Goal: Task Accomplishment & Management: Use online tool/utility

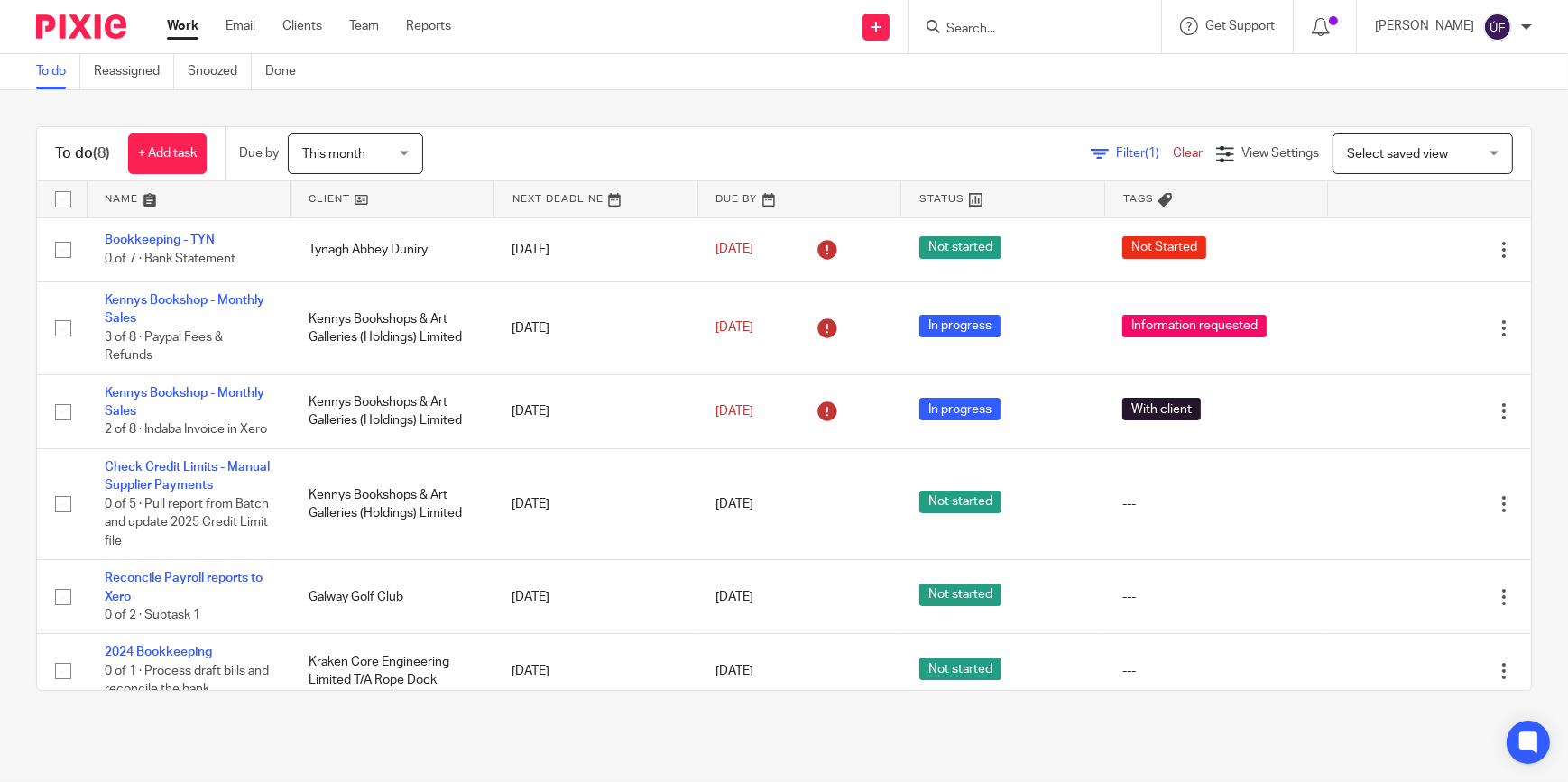
click at [411, 144] on div "This month This month" at bounding box center [355, 153] width 135 height 41
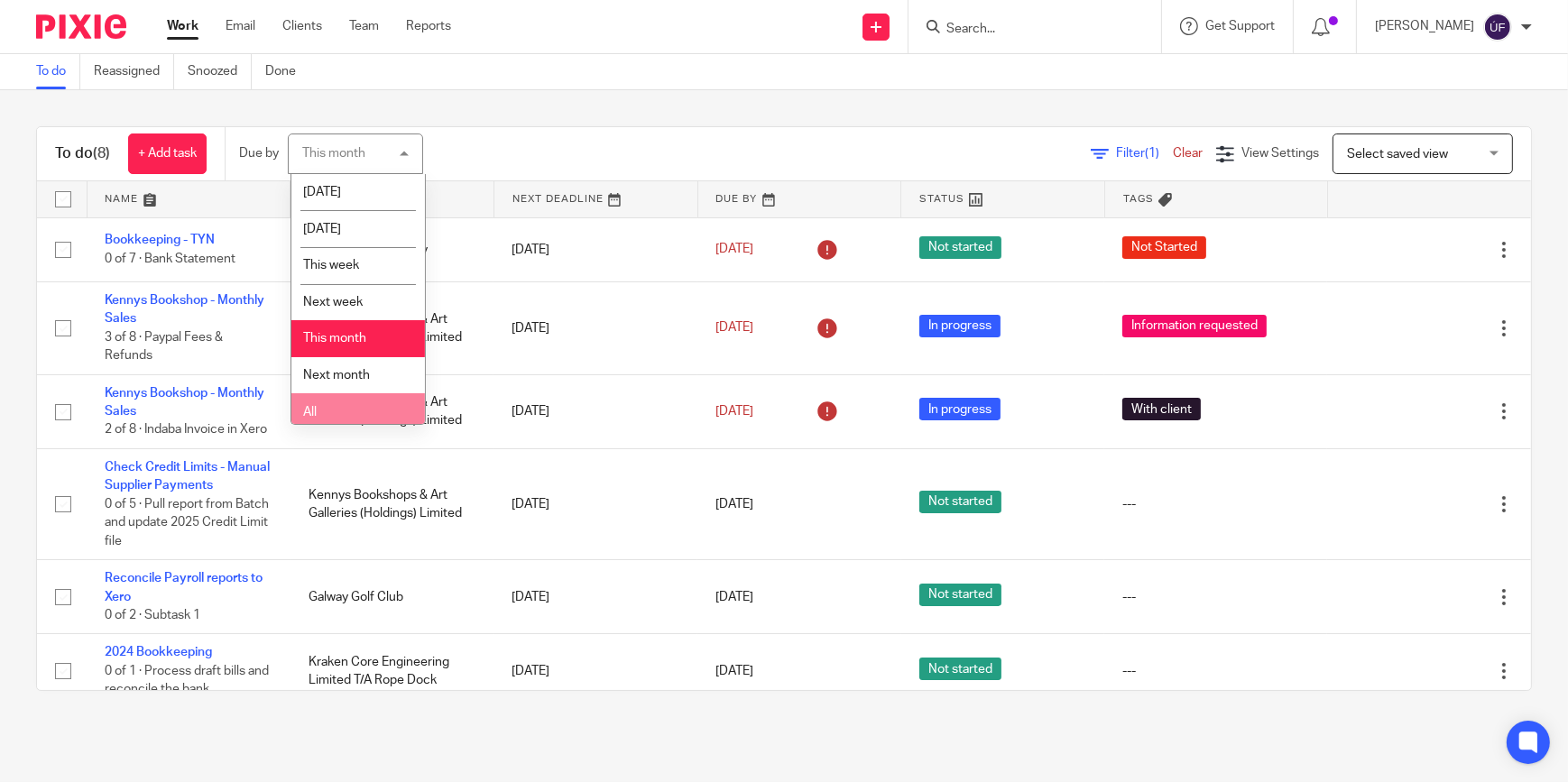
click at [361, 409] on li "All" at bounding box center [357, 411] width 133 height 37
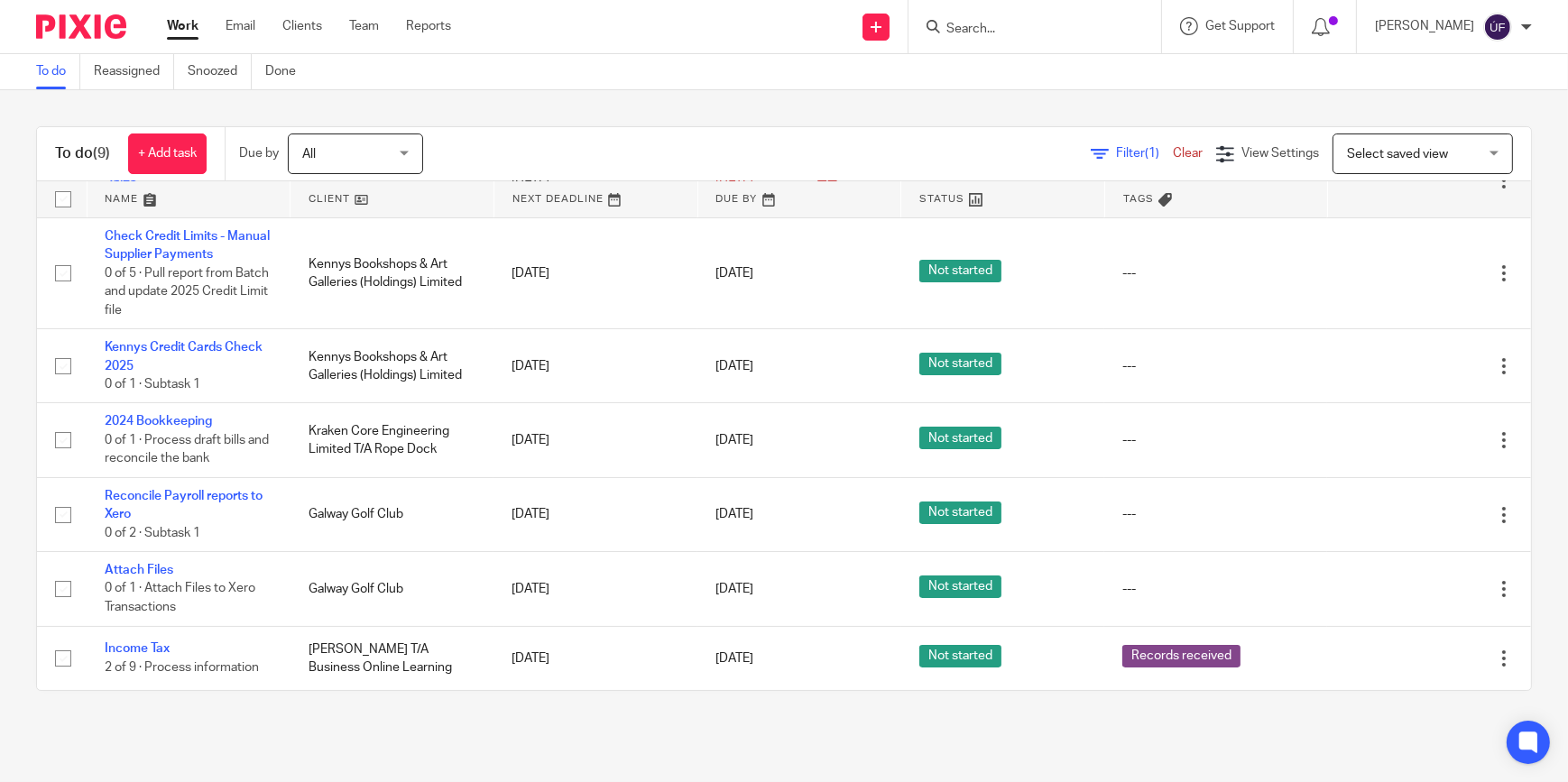
scroll to position [247, 0]
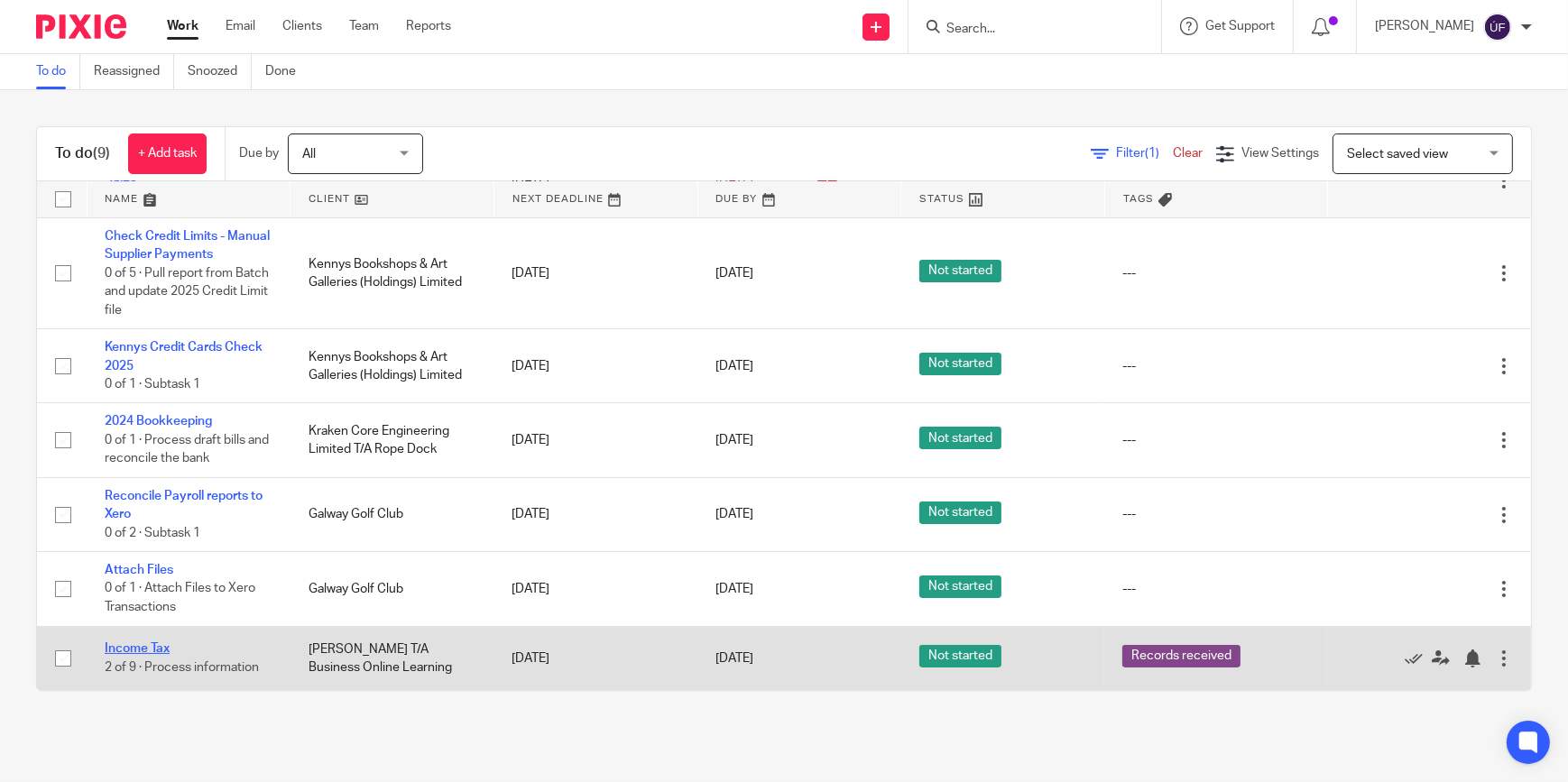
click at [165, 647] on link "Income Tax" at bounding box center [137, 649] width 65 height 13
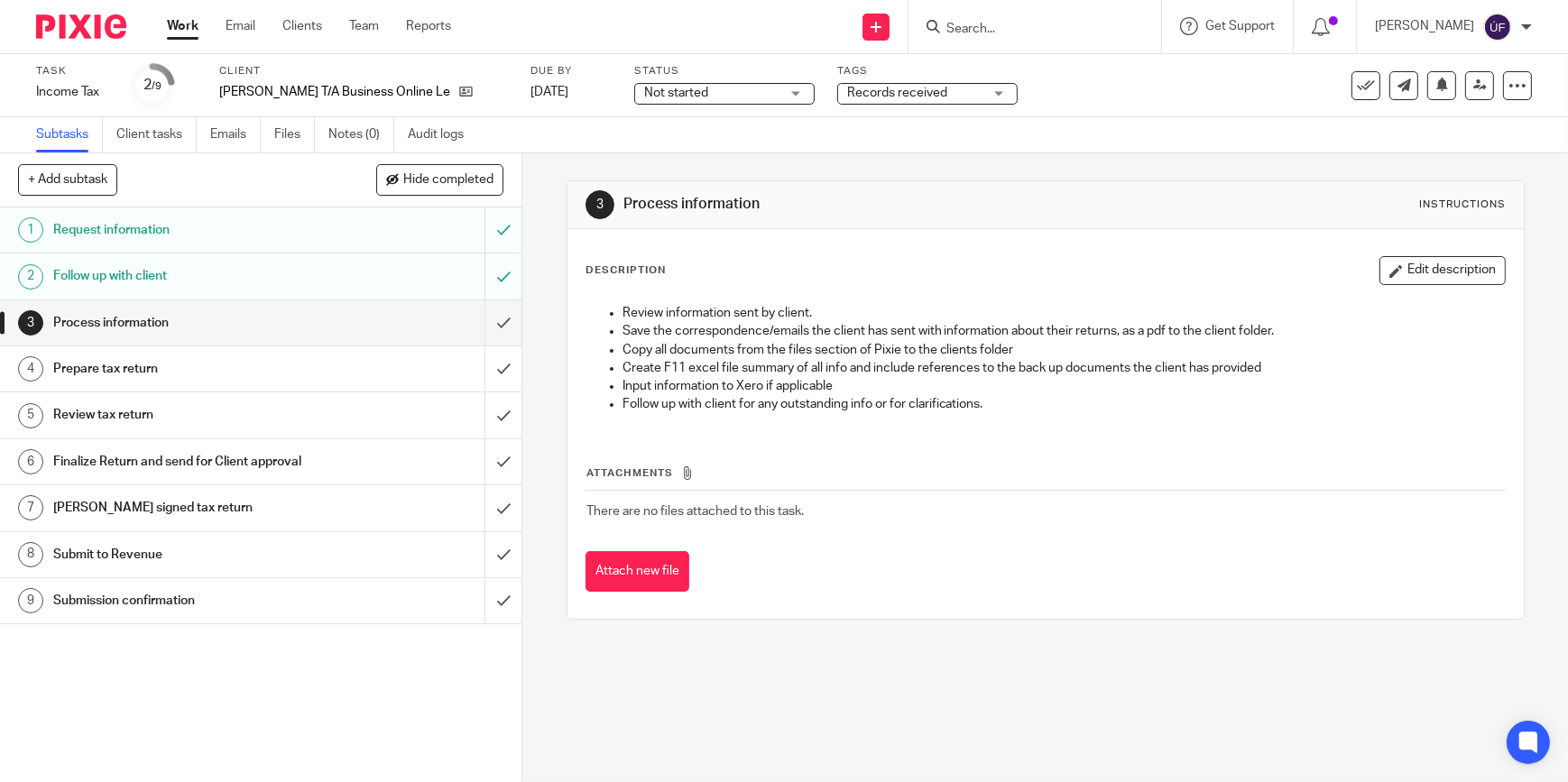
click at [76, 34] on img at bounding box center [82, 26] width 91 height 24
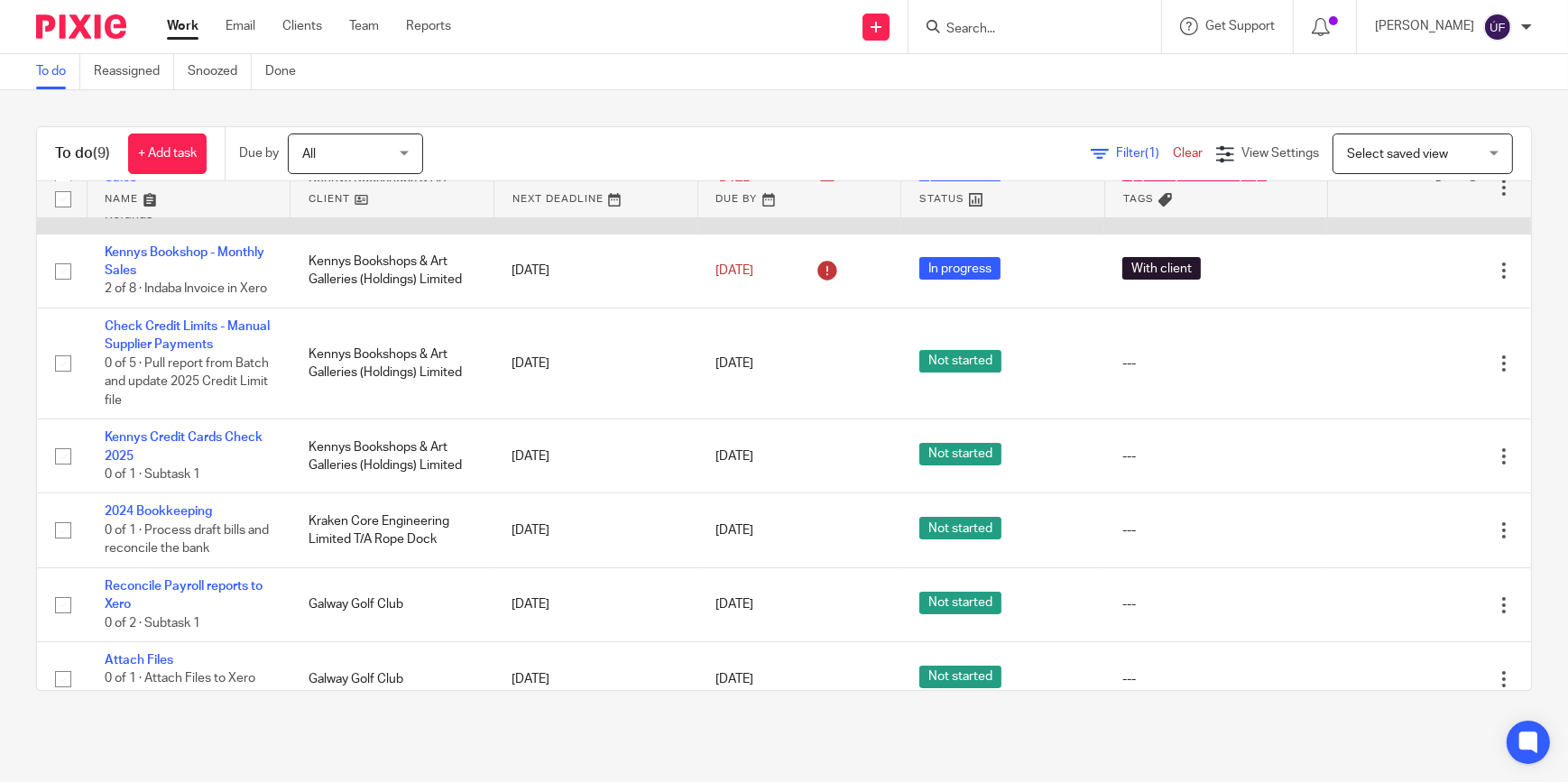
scroll to position [247, 0]
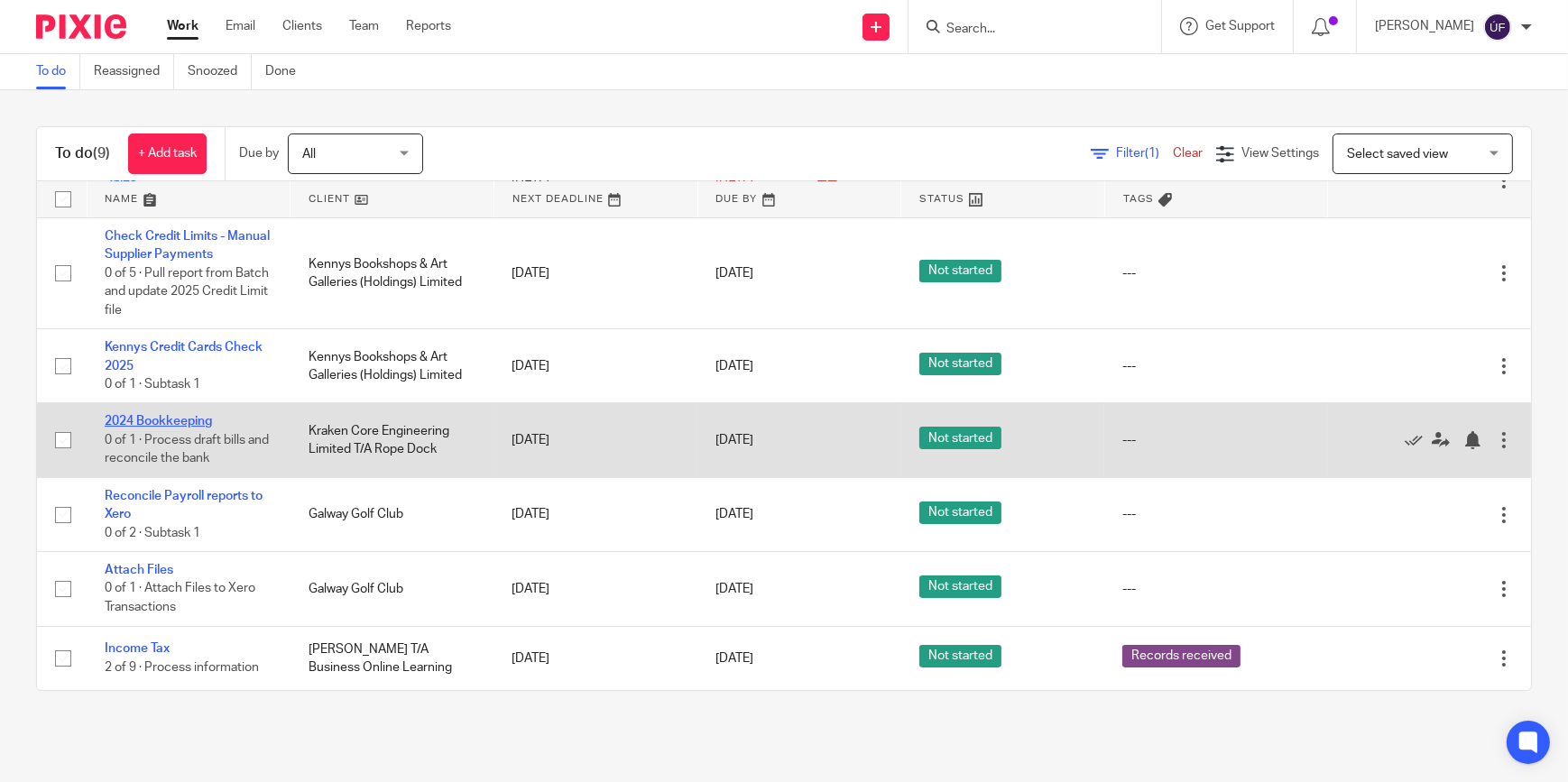
click at [203, 423] on link "2024 Bookkeeping" at bounding box center [158, 421] width 107 height 13
